Goal: Task Accomplishment & Management: Manage account settings

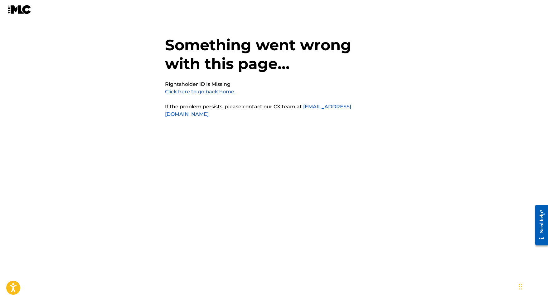
click at [209, 91] on link "Click here to go back home." at bounding box center [200, 92] width 70 height 6
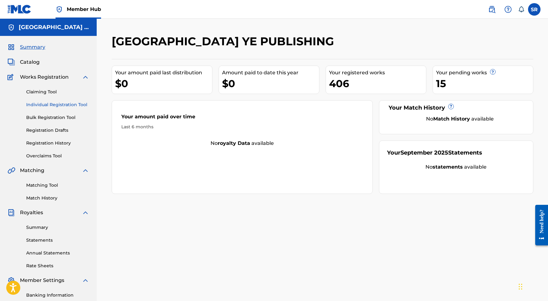
click at [60, 104] on link "Individual Registration Tool" at bounding box center [57, 104] width 63 height 7
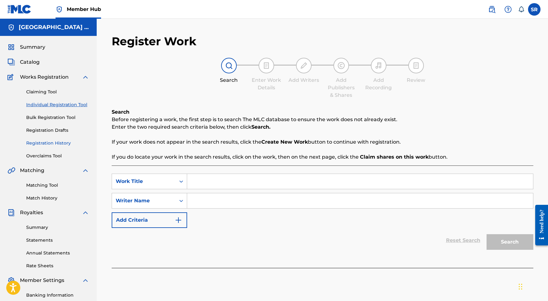
click at [54, 142] on link "Registration History" at bounding box center [57, 143] width 63 height 7
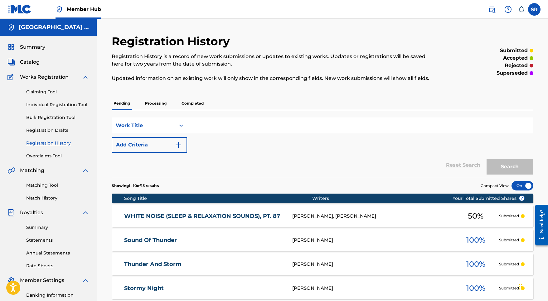
click at [162, 102] on p "Processing" at bounding box center [155, 103] width 25 height 13
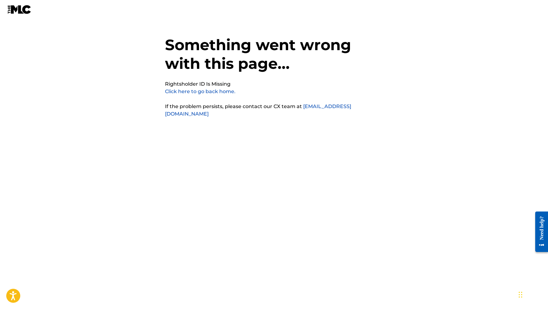
click at [183, 92] on link "Click here to go back home." at bounding box center [200, 92] width 70 height 6
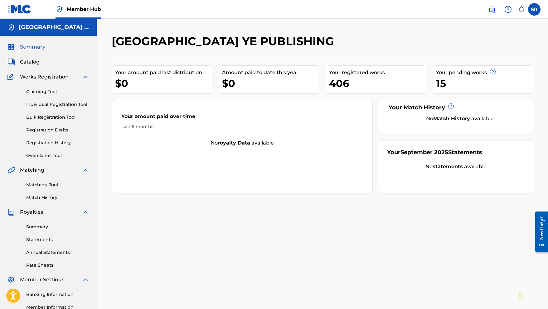
click at [43, 29] on h5 "[GEOGRAPHIC_DATA] YE PUBLISHING" at bounding box center [54, 27] width 70 height 7
click at [46, 29] on h5 "[GEOGRAPHIC_DATA] YE PUBLISHING" at bounding box center [54, 27] width 70 height 7
click at [90, 13] on link "Member Hub" at bounding box center [79, 9] width 46 height 18
click at [90, 12] on span "Member Hub" at bounding box center [84, 9] width 34 height 7
click at [65, 8] on link "Member Hub" at bounding box center [79, 9] width 46 height 18
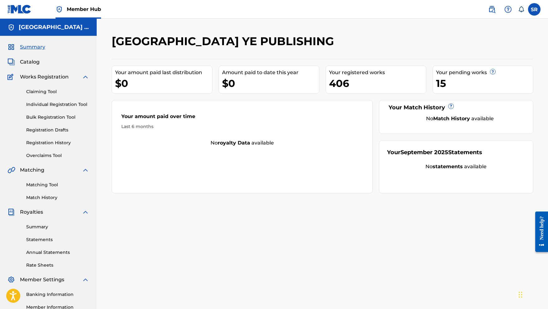
click at [61, 8] on img at bounding box center [59, 9] width 7 height 7
click at [54, 31] on div "[GEOGRAPHIC_DATA] YE PUBLISHING" at bounding box center [48, 27] width 97 height 17
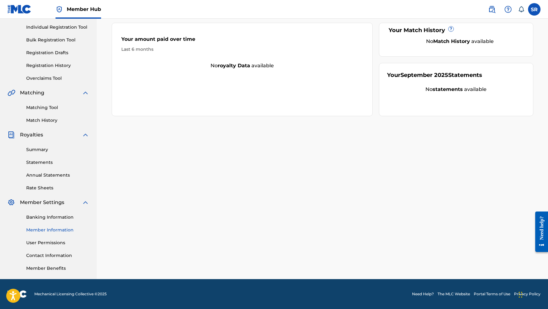
click at [57, 229] on link "Member Information" at bounding box center [57, 230] width 63 height 7
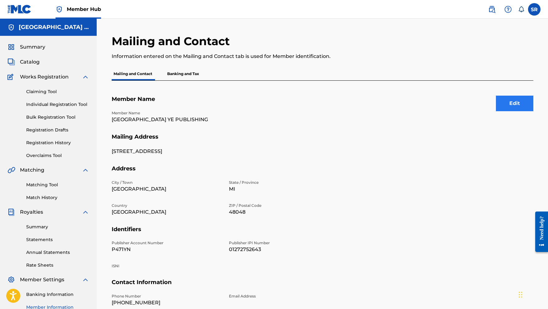
click at [513, 103] on button "Edit" at bounding box center [514, 104] width 37 height 16
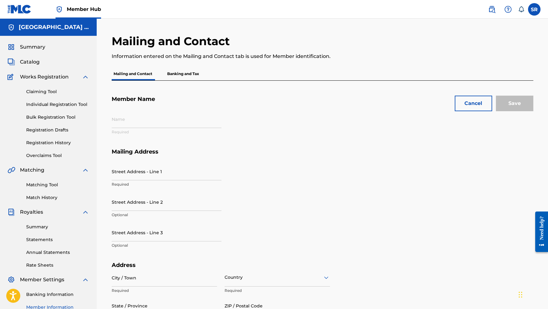
type input "[GEOGRAPHIC_DATA] YE PUBLISHING"
type input "882, N Bradford St"
type input "New Haven"
type input "48048"
type input "P471YN"
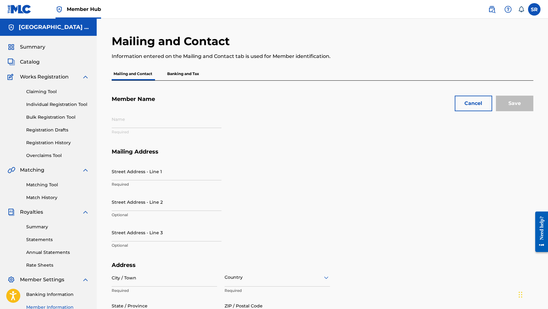
type input "01272752643"
type input "347"
type input "2101621"
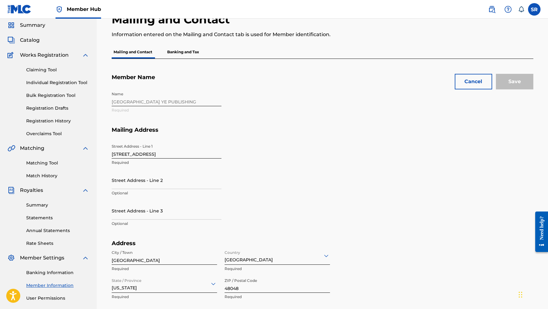
scroll to position [70, 0]
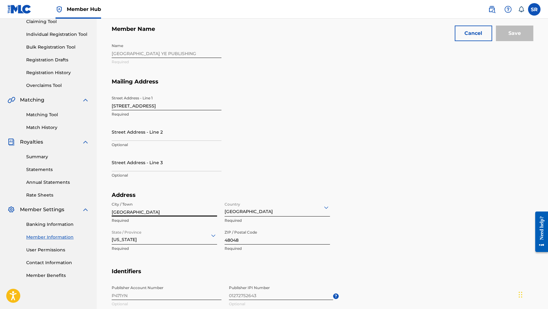
drag, startPoint x: 139, startPoint y: 212, endPoint x: 102, endPoint y: 214, distance: 37.2
type input "m"
type input "Merrick"
click at [516, 33] on input "Save" at bounding box center [514, 34] width 37 height 16
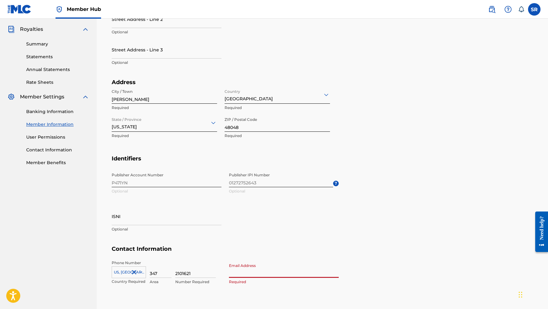
scroll to position [216, 0]
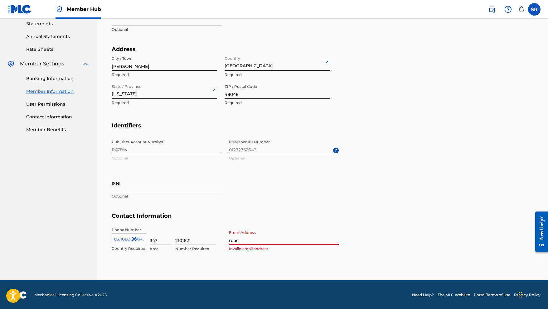
type input "roach"
type input "[EMAIL_ADDRESS][DOMAIN_NAME]"
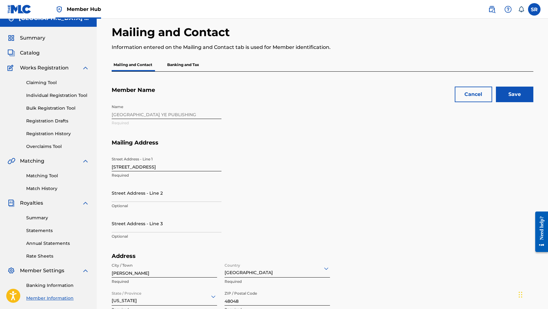
scroll to position [0, 0]
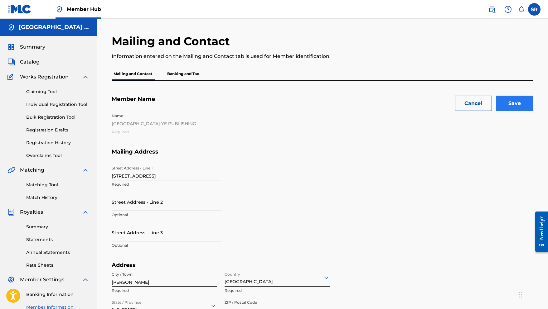
click at [515, 104] on input "Save" at bounding box center [514, 104] width 37 height 16
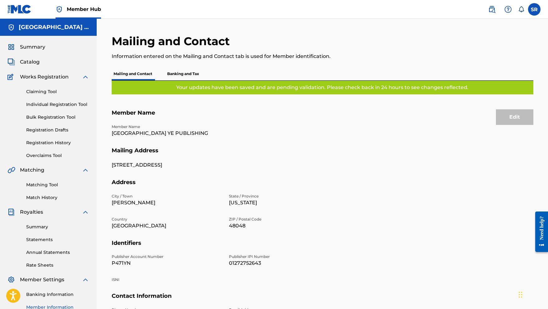
click at [178, 73] on p "Banking and Tax" at bounding box center [183, 73] width 36 height 13
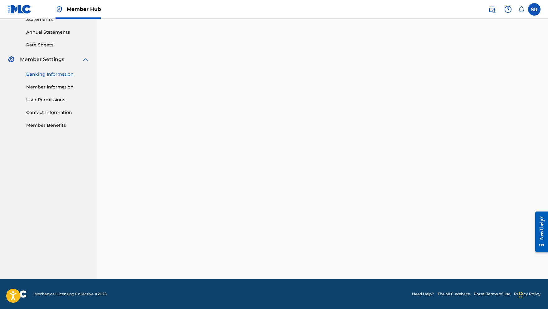
scroll to position [34, 0]
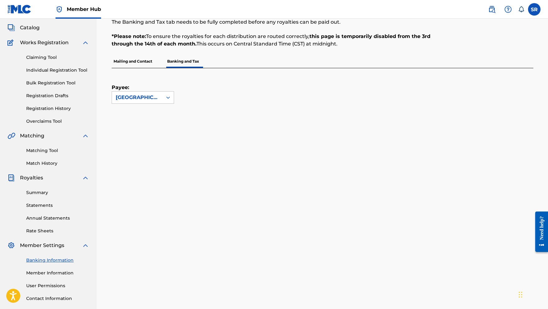
click at [166, 90] on div "Payee: SYDNEY YE PUBLISHING" at bounding box center [143, 86] width 62 height 36
click at [166, 96] on icon at bounding box center [168, 97] width 6 height 6
click at [196, 105] on div "Payee: Use Up and Down to choose options, press Enter to select the currently f…" at bounding box center [323, 266] width 422 height 397
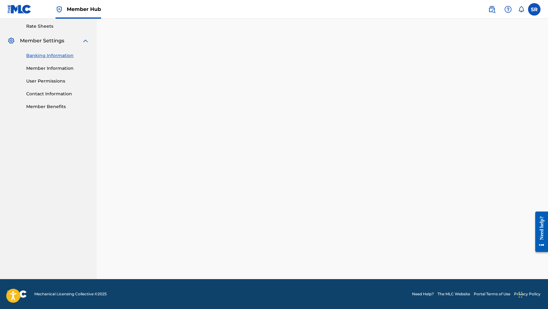
scroll to position [0, 0]
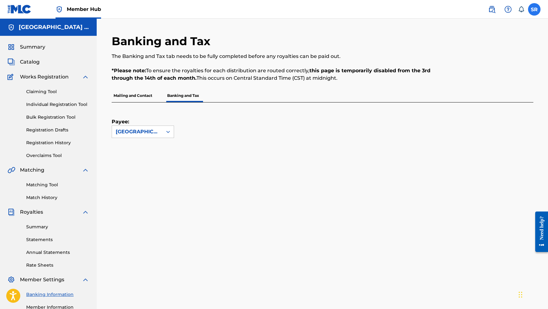
click at [537, 11] on label at bounding box center [534, 9] width 12 height 12
click at [534, 9] on input "SR Sydney Romain roachlifemusic03@gmail.com Notification Preferences Profile Lo…" at bounding box center [534, 9] width 0 height 0
click at [418, 50] on div "Banking and Tax The Banking and Tax tab needs to be fully completed before any …" at bounding box center [274, 61] width 325 height 55
click at [27, 47] on span "Summary" at bounding box center [32, 46] width 25 height 7
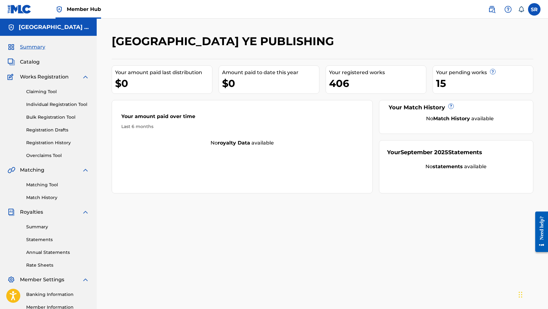
click at [33, 69] on div "Summary Catalog Works Registration Claiming Tool Individual Registration Tool B…" at bounding box center [48, 196] width 97 height 321
click at [33, 63] on span "Catalog" at bounding box center [30, 61] width 20 height 7
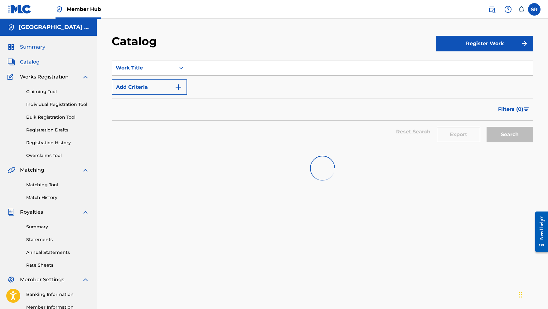
click at [38, 49] on span "Summary" at bounding box center [32, 46] width 25 height 7
